Goal: Task Accomplishment & Management: Complete application form

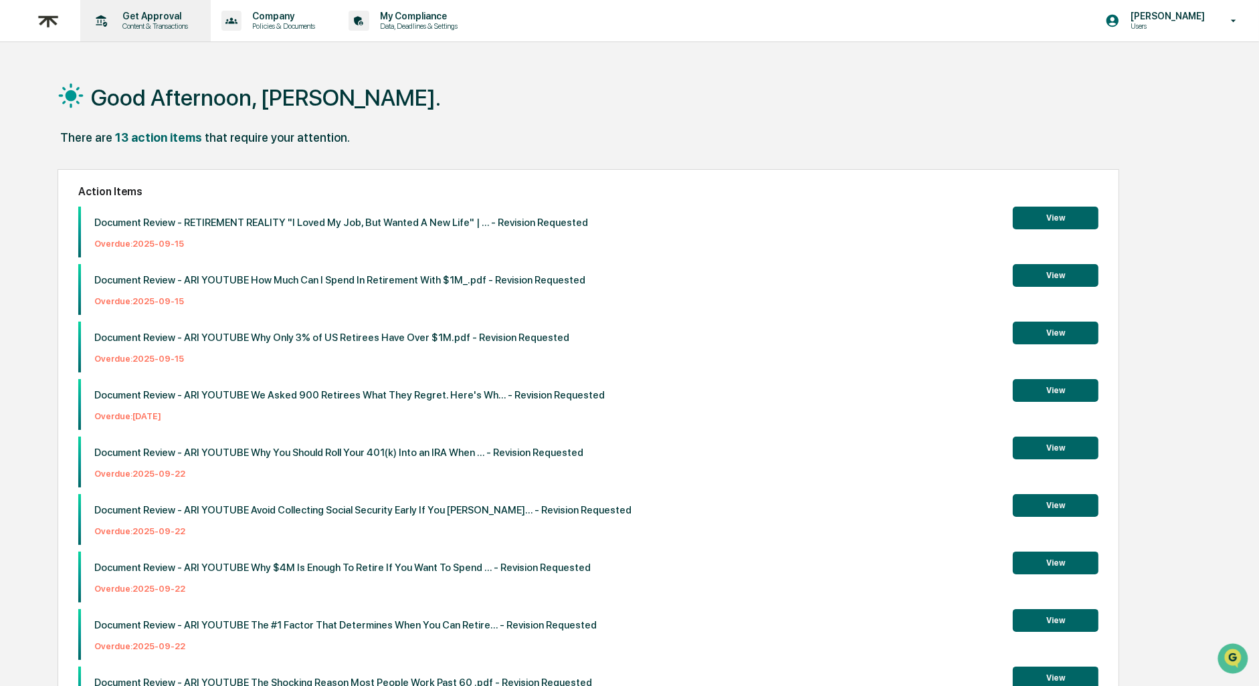
click at [165, 15] on p "Get Approval" at bounding box center [153, 16] width 83 height 11
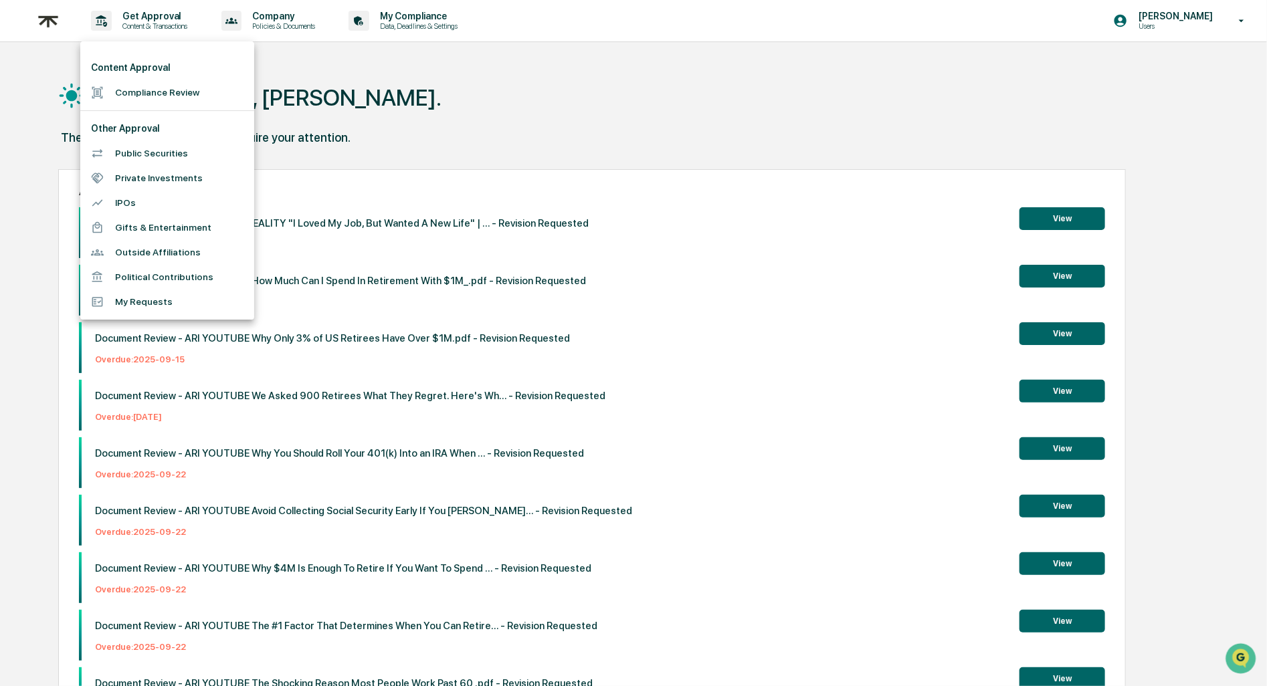
click at [150, 97] on li "Compliance Review" at bounding box center [167, 92] width 174 height 25
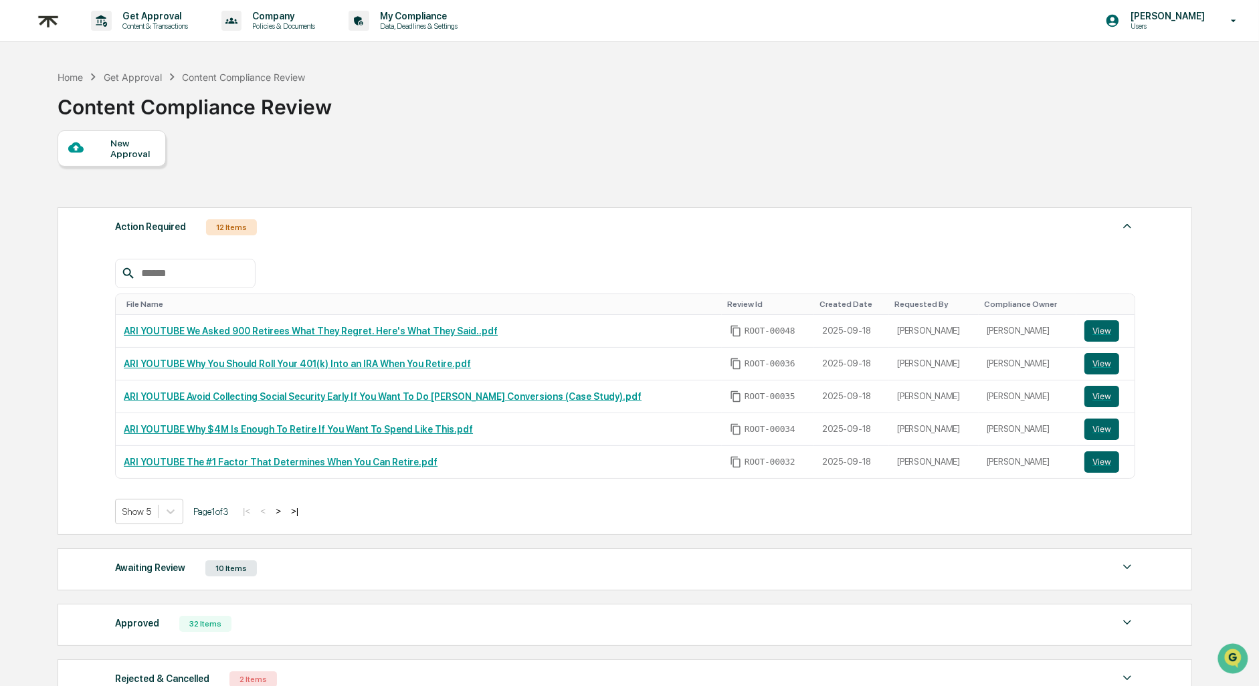
click at [132, 158] on div "New Approval" at bounding box center [132, 148] width 45 height 21
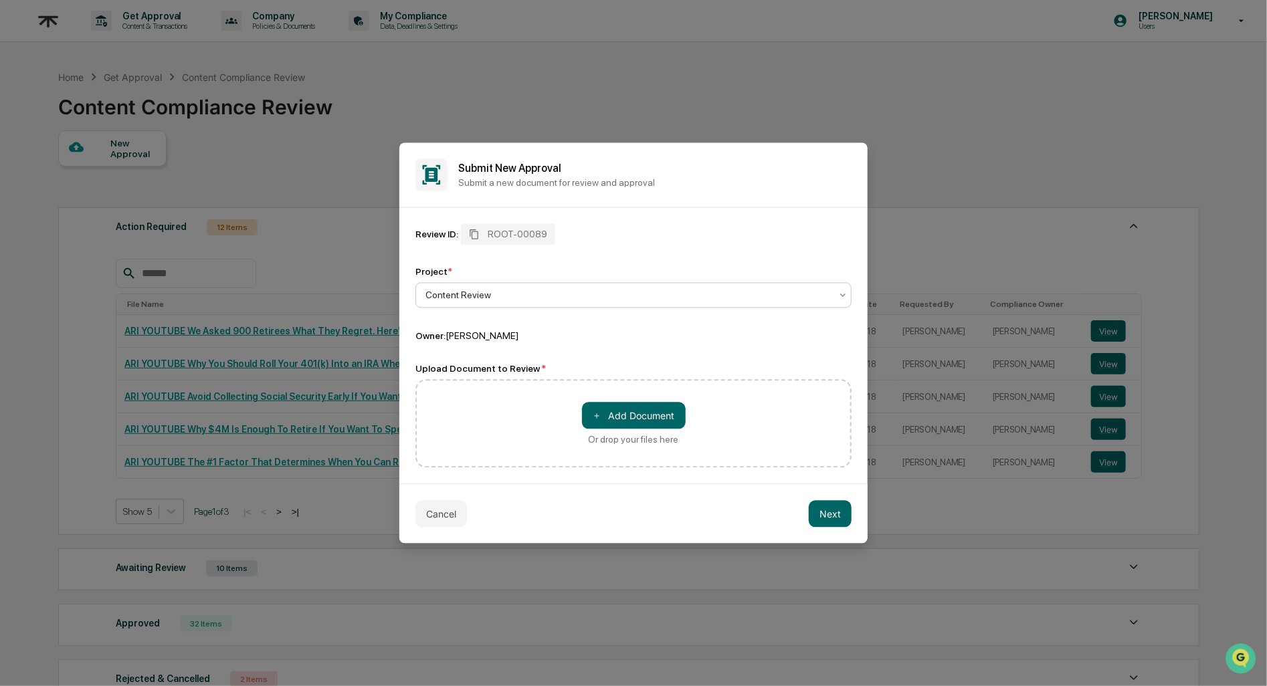
click at [478, 288] on div "Content Review" at bounding box center [628, 295] width 419 height 19
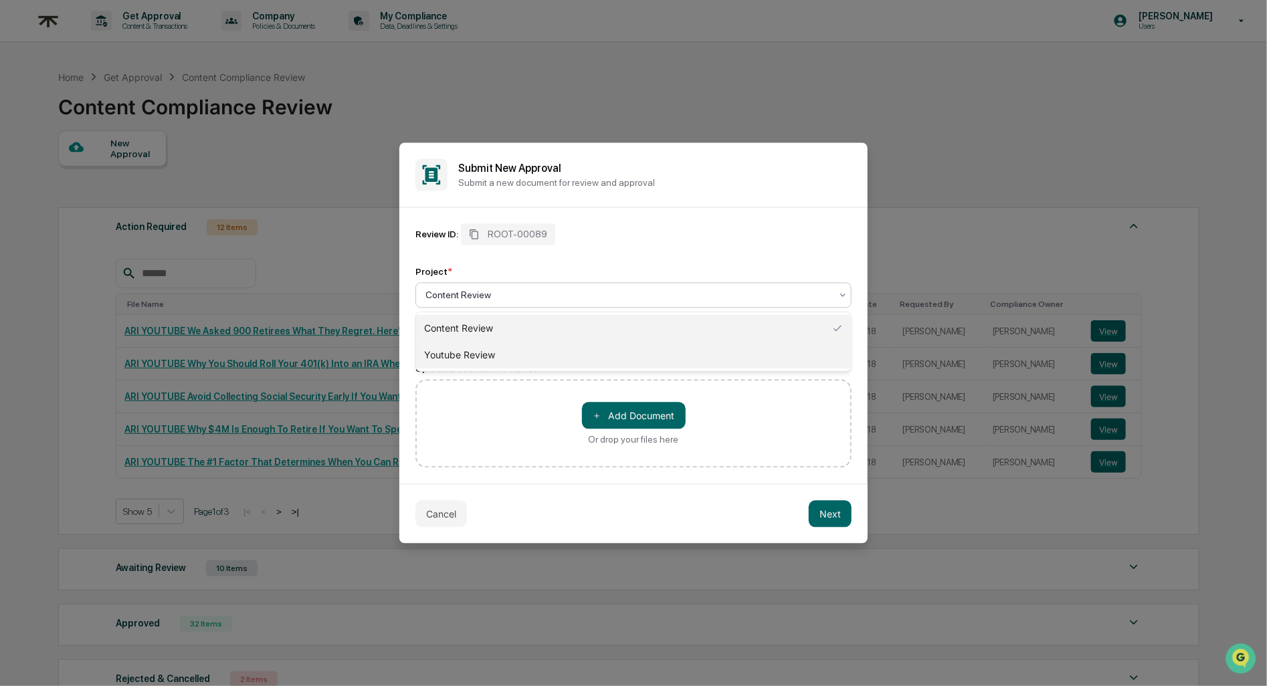
click at [461, 350] on div "Youtube Review" at bounding box center [633, 355] width 435 height 27
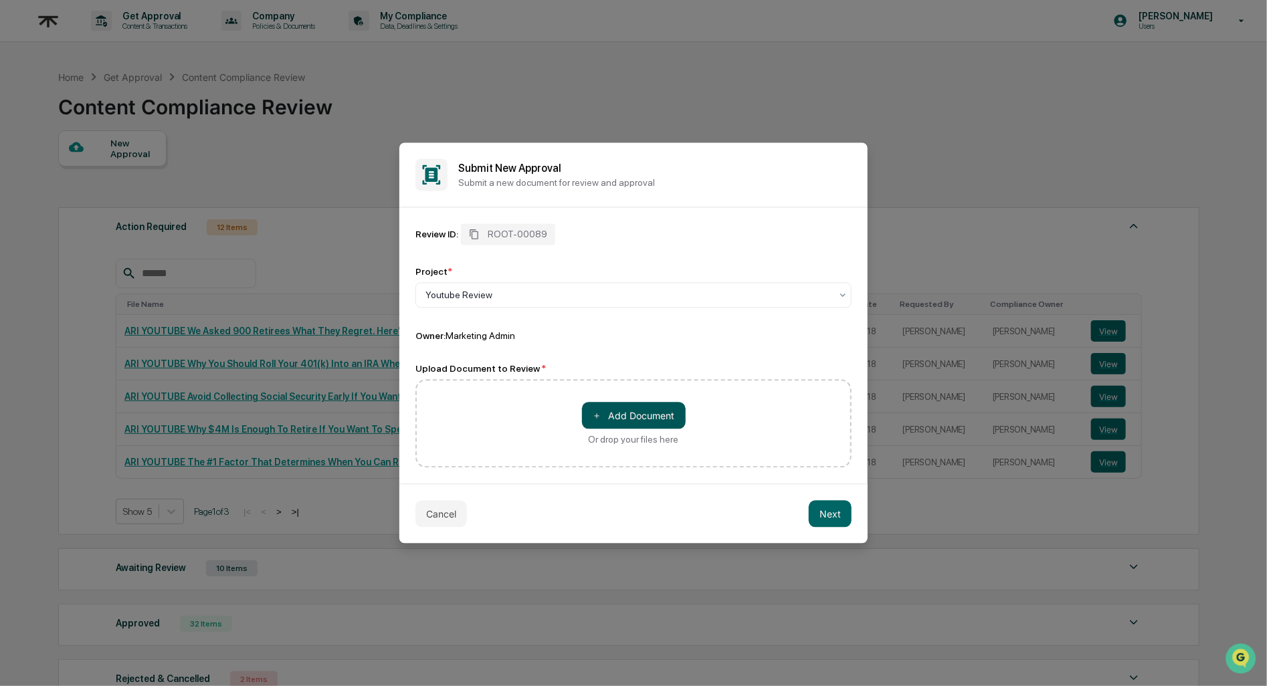
click at [640, 419] on button "＋ Add Document" at bounding box center [634, 416] width 104 height 27
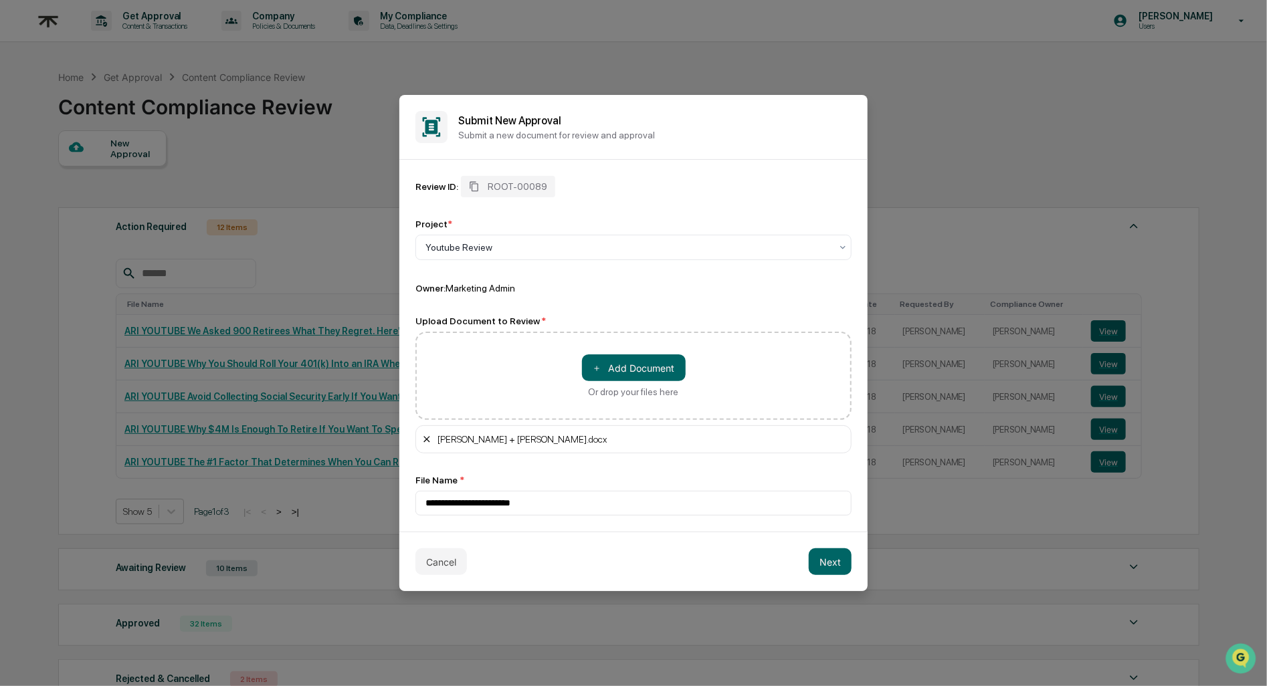
click at [427, 439] on icon at bounding box center [426, 439] width 6 height 6
click at [836, 566] on button "Next" at bounding box center [830, 561] width 43 height 27
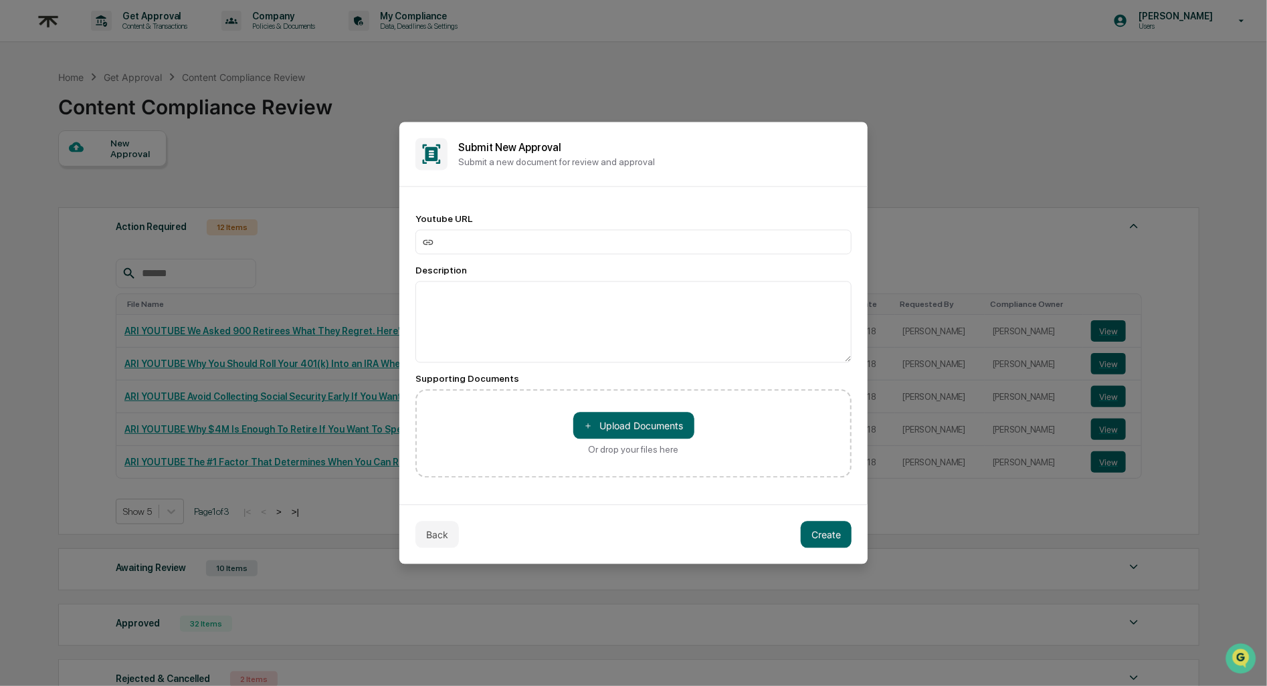
click at [432, 550] on div "Back Create" at bounding box center [633, 535] width 468 height 60
click at [428, 534] on button "Back" at bounding box center [436, 535] width 43 height 27
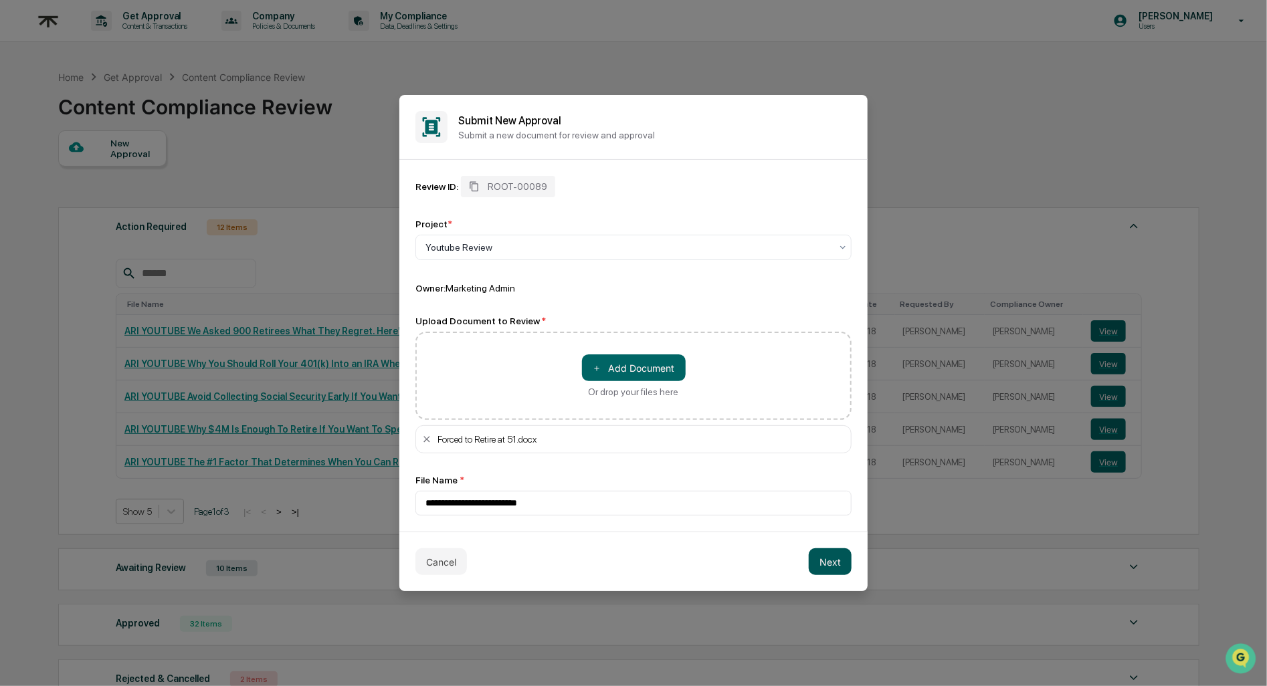
click at [819, 567] on button "Next" at bounding box center [830, 561] width 43 height 27
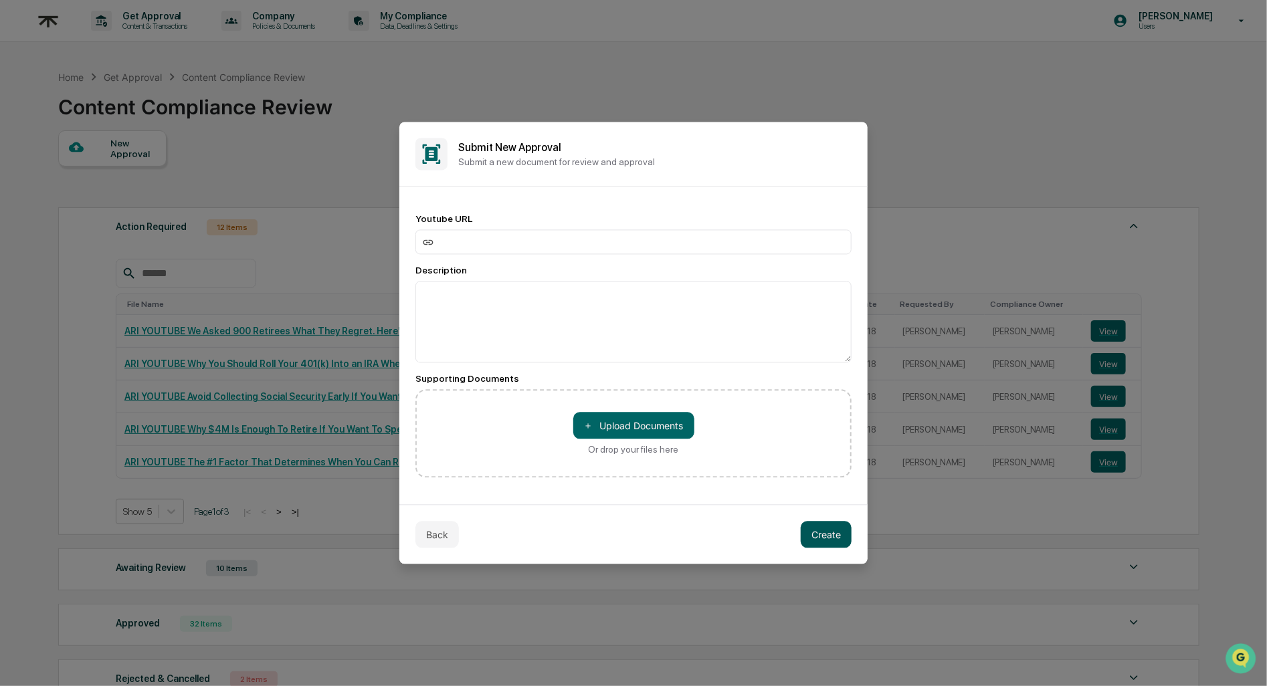
click at [820, 539] on button "Create" at bounding box center [826, 535] width 51 height 27
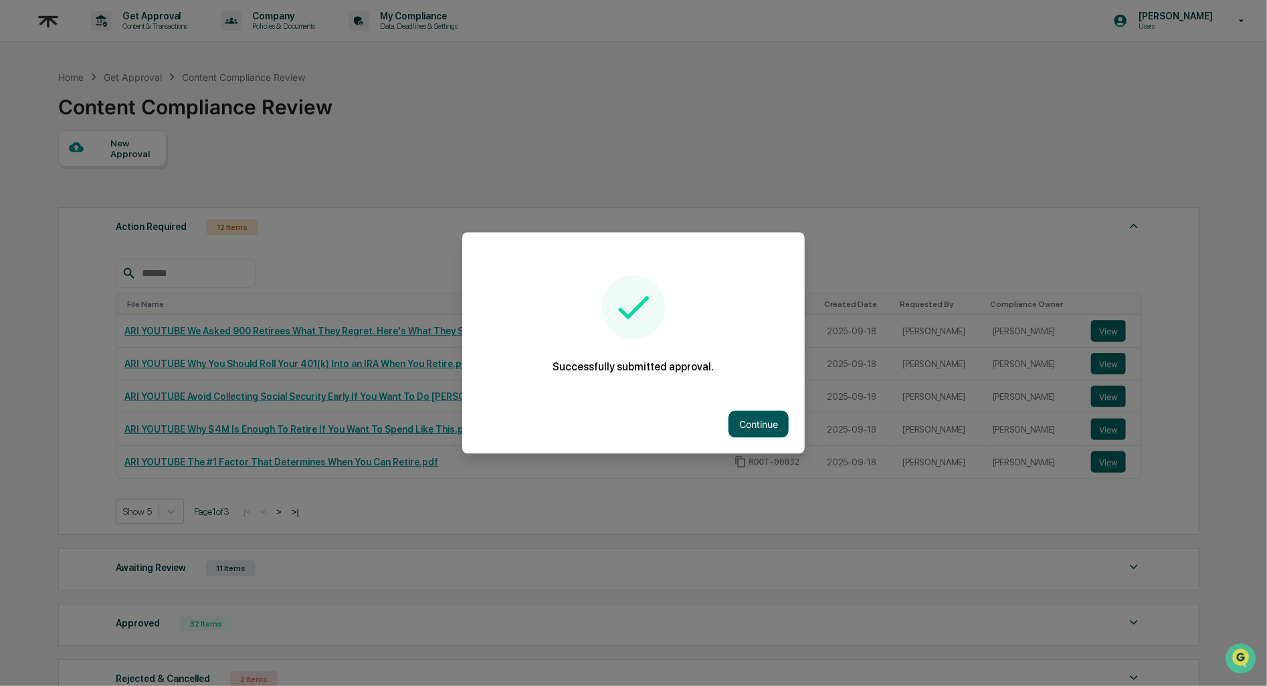
click at [760, 424] on button "Continue" at bounding box center [758, 424] width 60 height 27
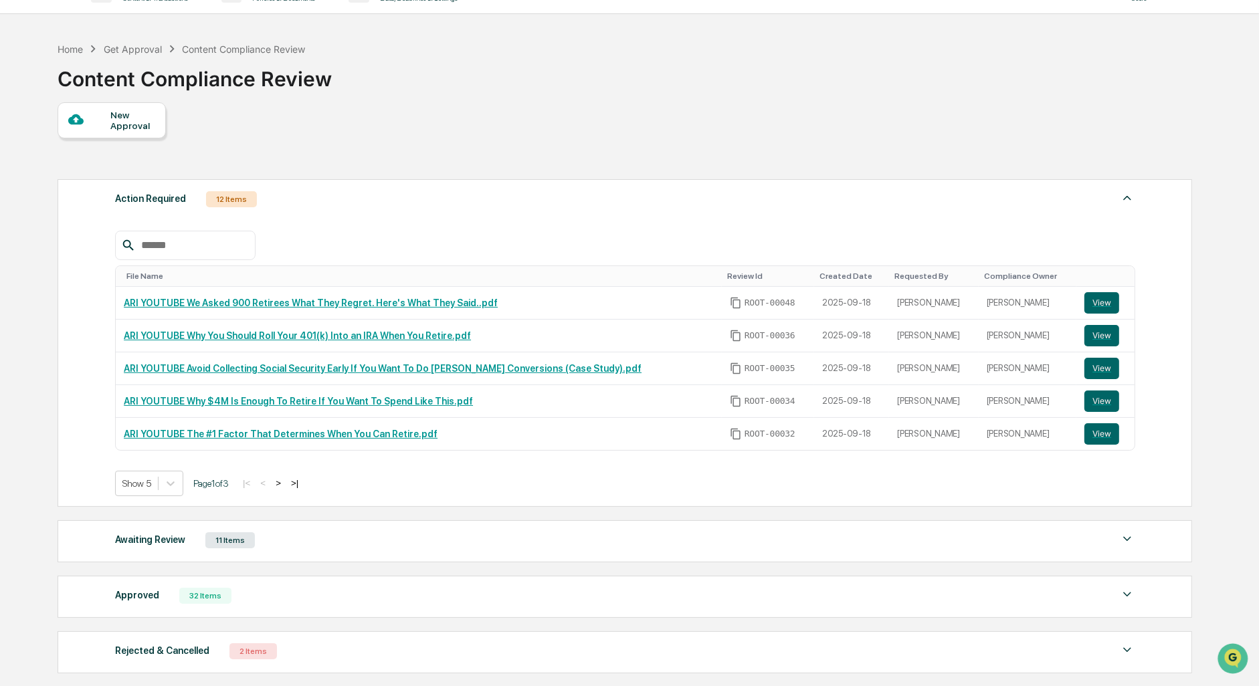
click at [383, 543] on div "Awaiting Review 11 Items" at bounding box center [624, 540] width 1019 height 19
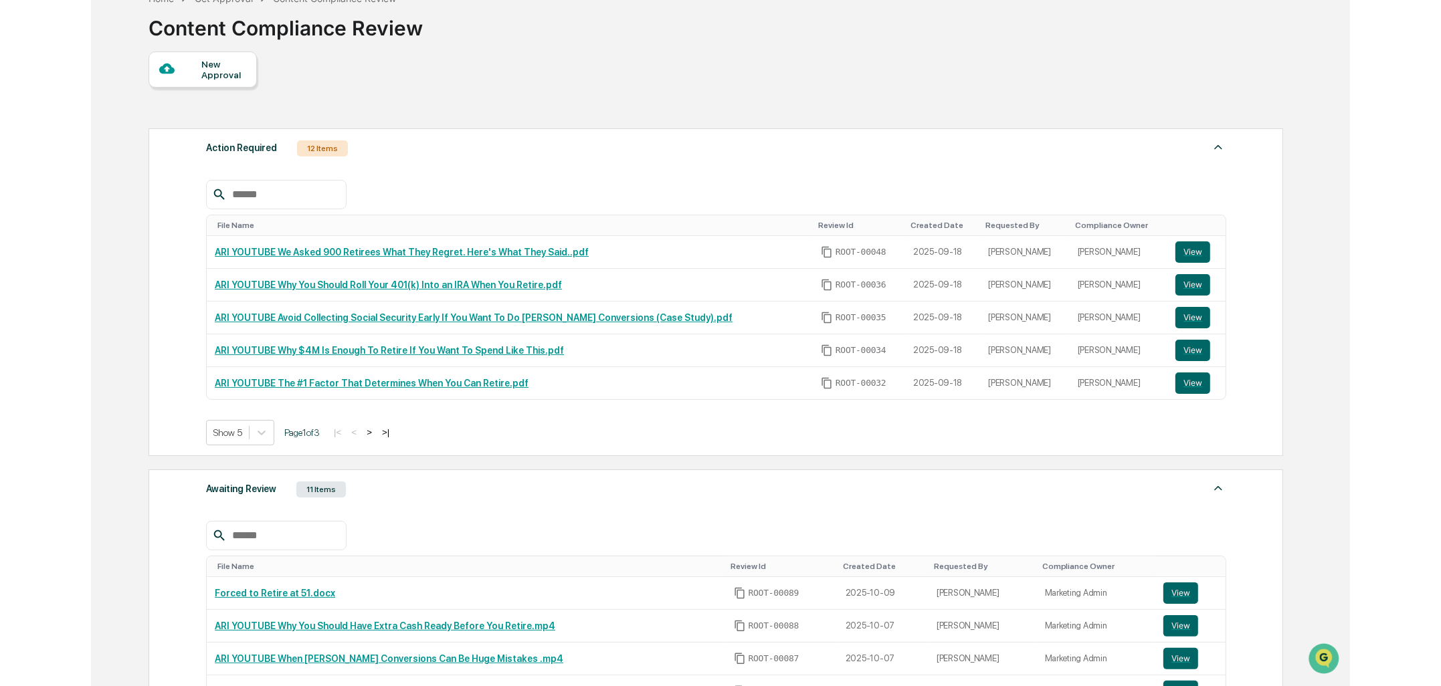
scroll to position [80, 0]
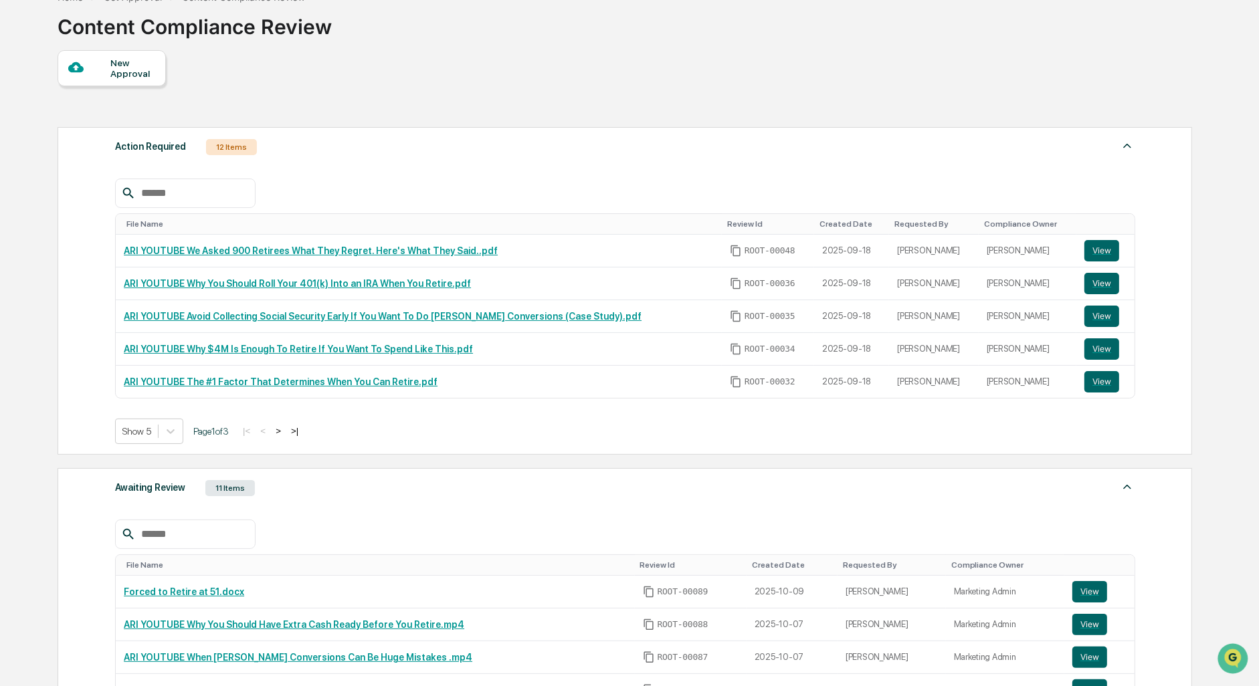
click at [76, 76] on div at bounding box center [89, 68] width 42 height 17
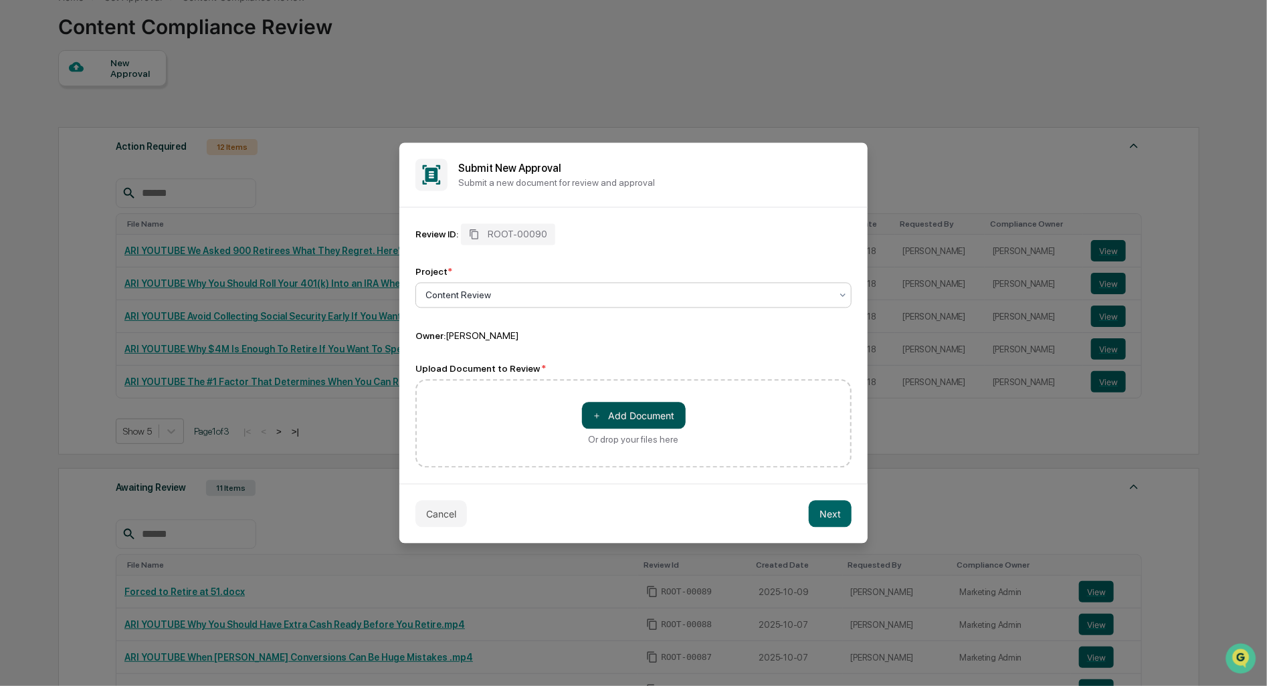
click at [617, 408] on button "＋ Add Document" at bounding box center [634, 416] width 104 height 27
click at [845, 506] on button "Next" at bounding box center [830, 514] width 43 height 27
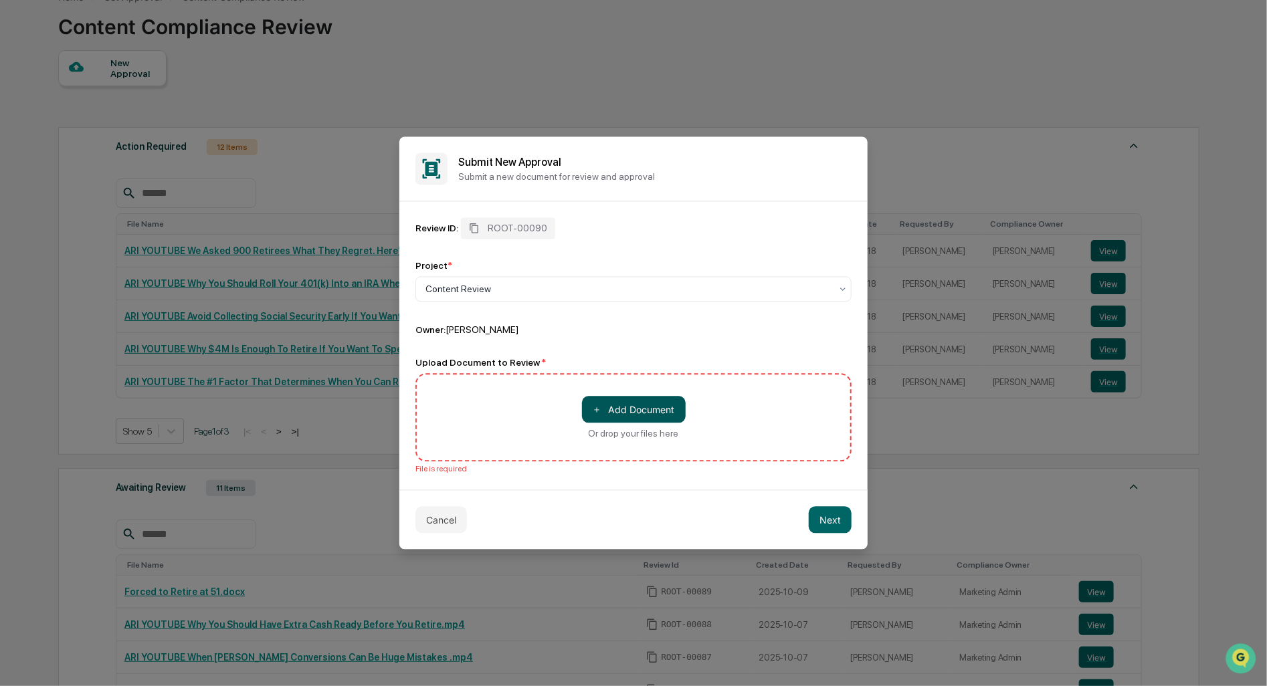
drag, startPoint x: 585, startPoint y: 395, endPoint x: 597, endPoint y: 405, distance: 15.3
click at [595, 403] on div "＋ Add Document Or drop your files here" at bounding box center [633, 418] width 436 height 88
click at [597, 405] on span "＋" at bounding box center [597, 409] width 9 height 13
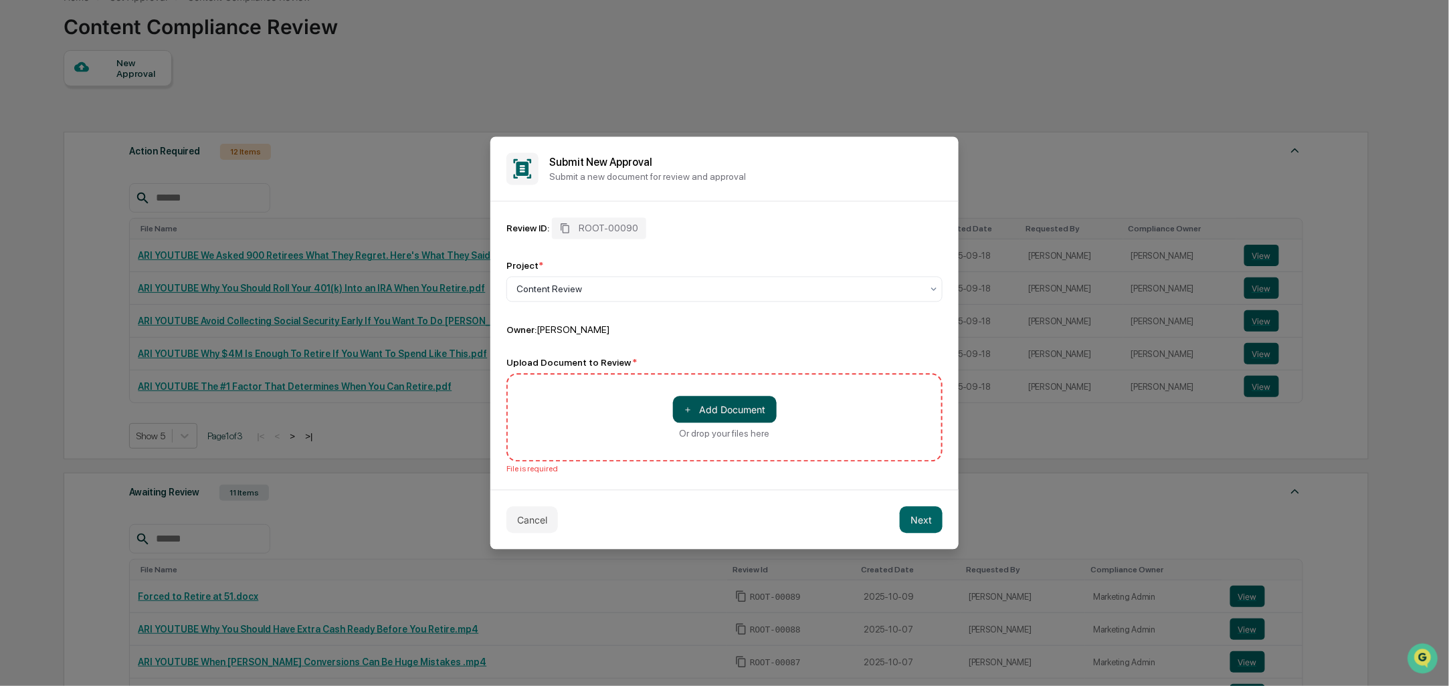
click at [757, 420] on button "＋ Add Document" at bounding box center [725, 410] width 104 height 27
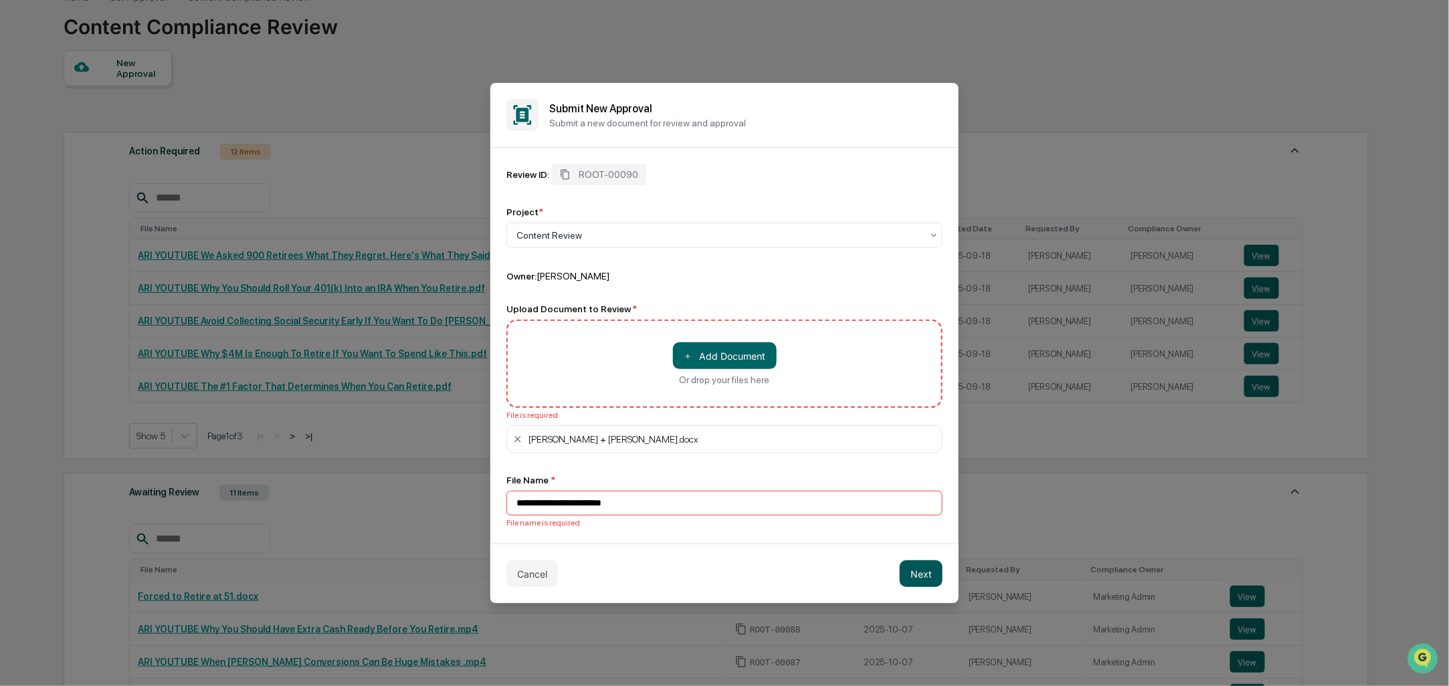
click at [930, 575] on button "Next" at bounding box center [921, 573] width 43 height 27
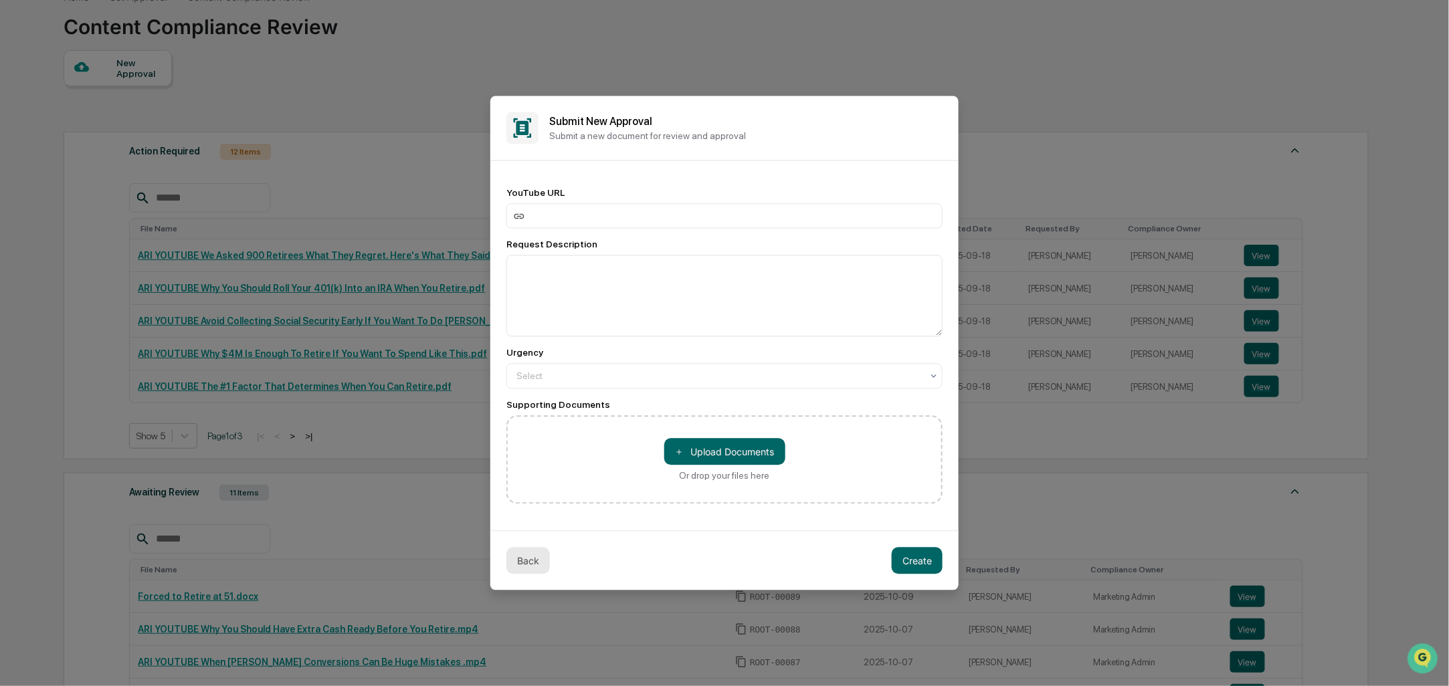
click at [537, 556] on button "Back" at bounding box center [527, 561] width 43 height 27
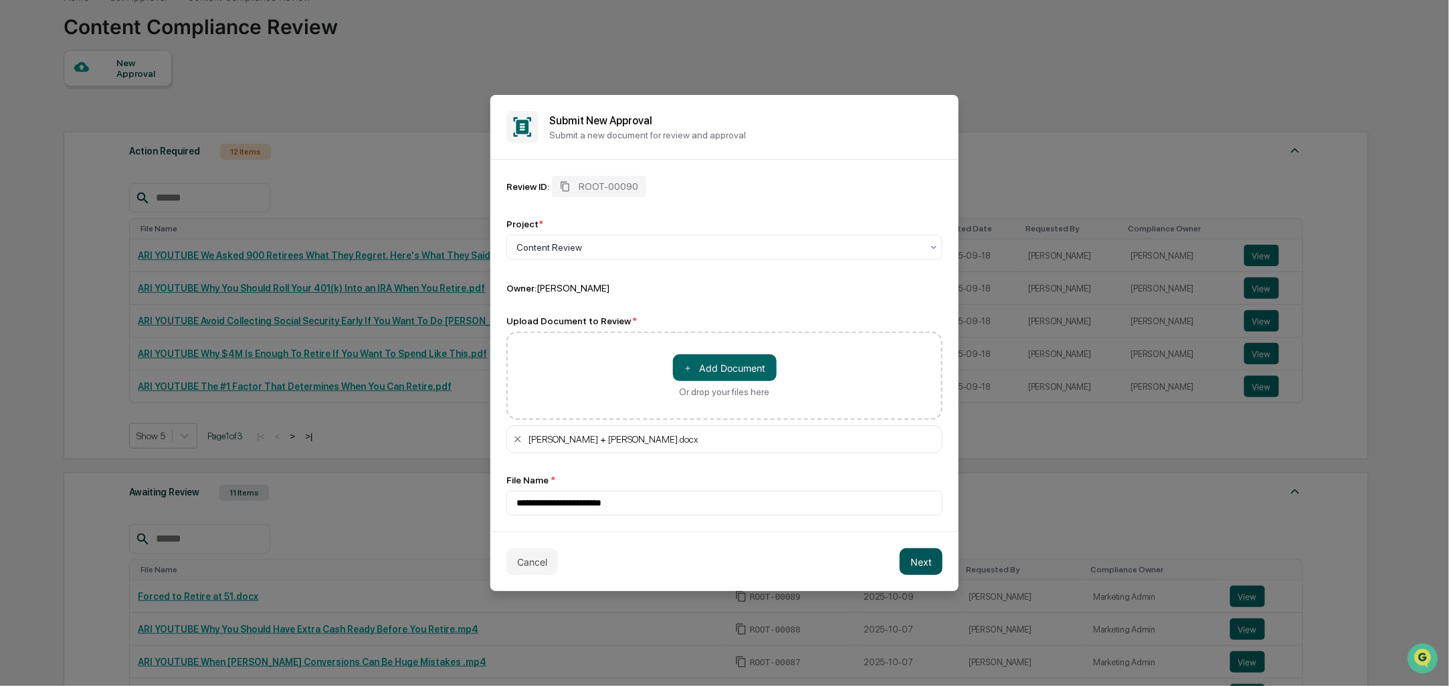
drag, startPoint x: 901, startPoint y: 565, endPoint x: 910, endPoint y: 562, distance: 9.3
click at [903, 564] on button "Next" at bounding box center [921, 561] width 43 height 27
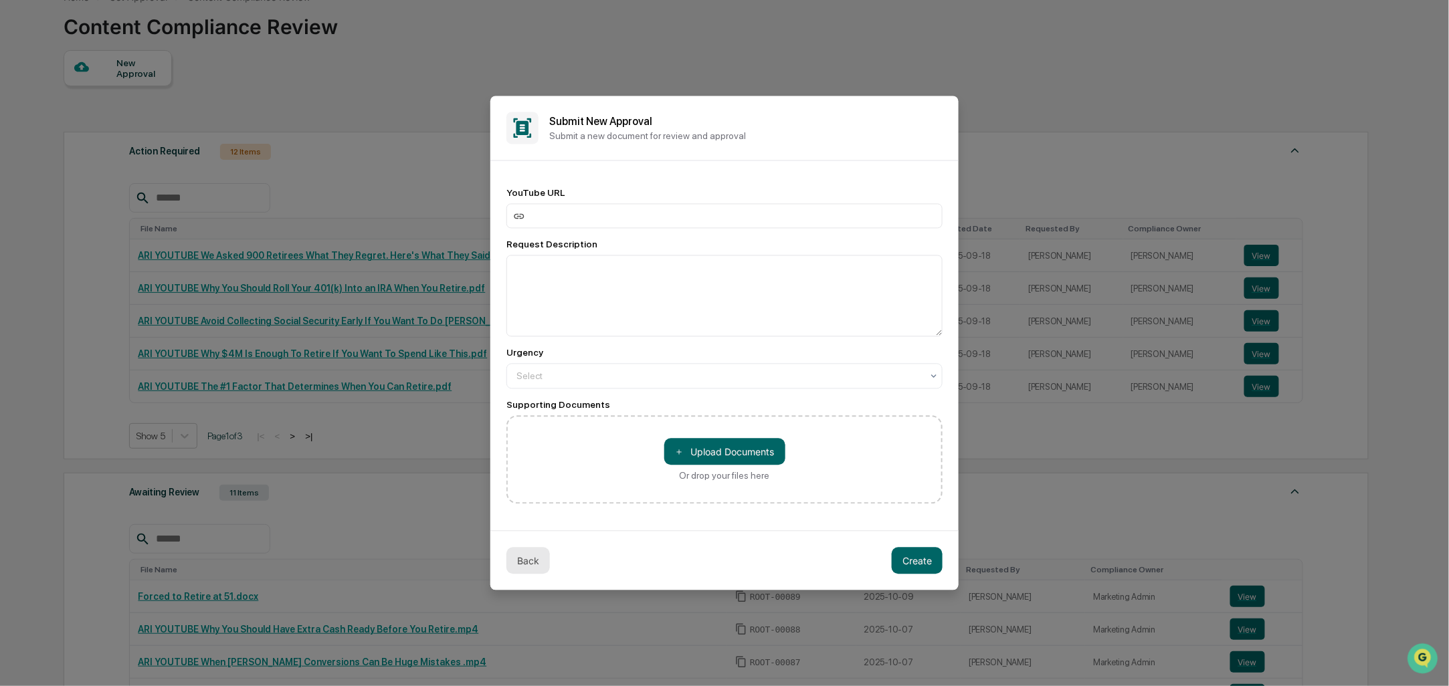
click at [546, 560] on button "Back" at bounding box center [527, 561] width 43 height 27
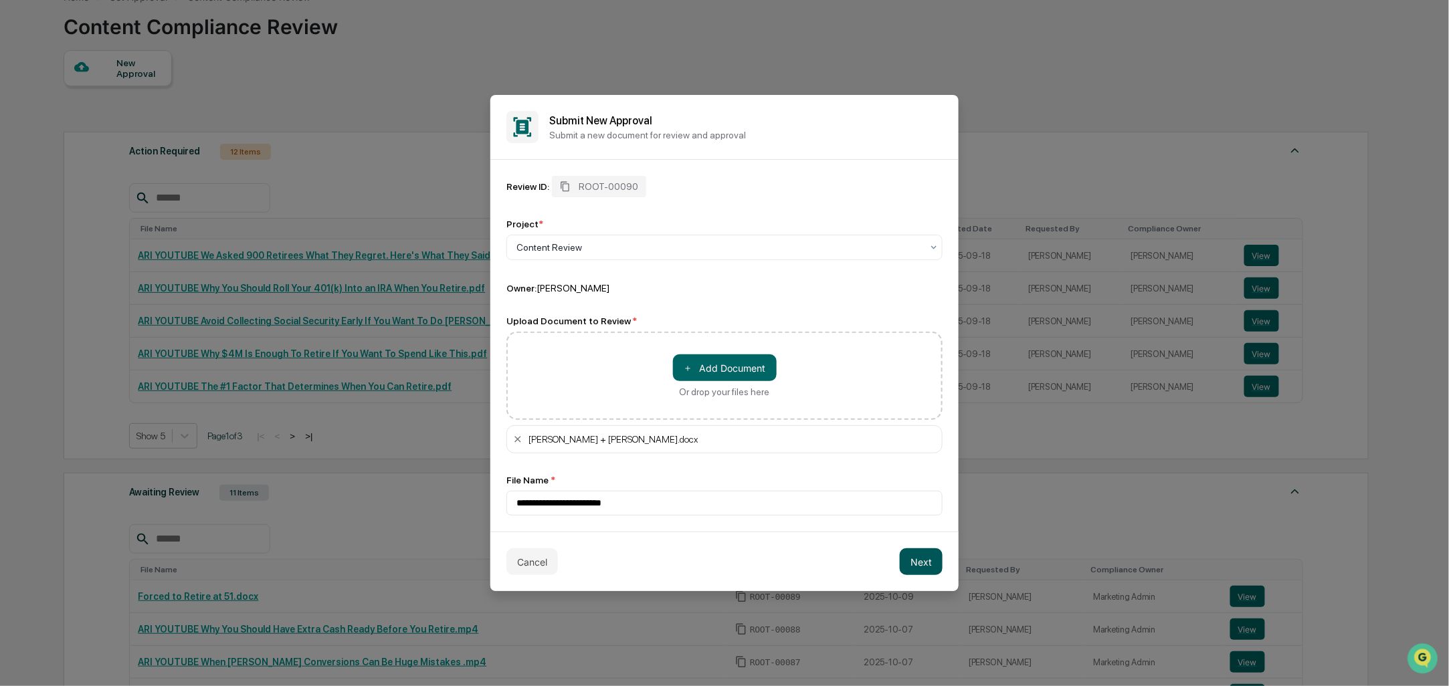
click at [934, 568] on button "Next" at bounding box center [921, 561] width 43 height 27
